Goal: Find specific page/section: Find specific page/section

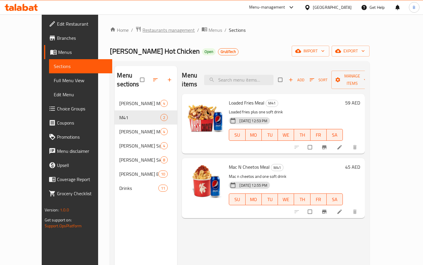
click at [146, 31] on span "Restaurants management" at bounding box center [169, 29] width 52 height 7
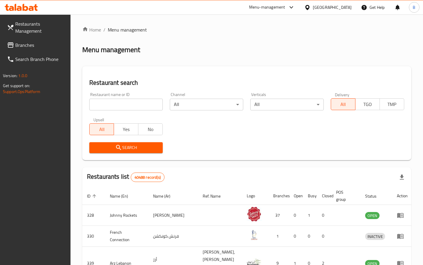
click at [113, 104] on input "search" at bounding box center [126, 104] width 74 height 12
type input "t"
click at [118, 146] on icon "submit" at bounding box center [118, 147] width 7 height 7
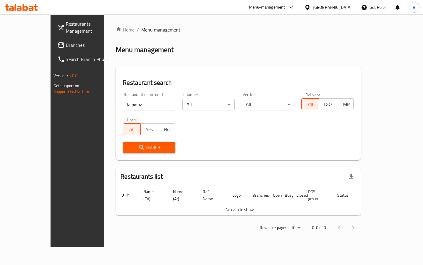
click at [124, 101] on input "la pinoz" at bounding box center [149, 104] width 53 height 12
type input "[PERSON_NAME]'z"
click at [128, 146] on span "Search" at bounding box center [149, 147] width 43 height 7
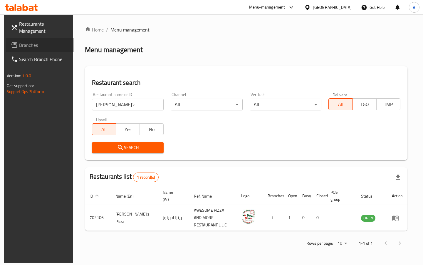
click at [25, 45] on span "Branches" at bounding box center [44, 44] width 51 height 7
